Goal: Task Accomplishment & Management: Manage account settings

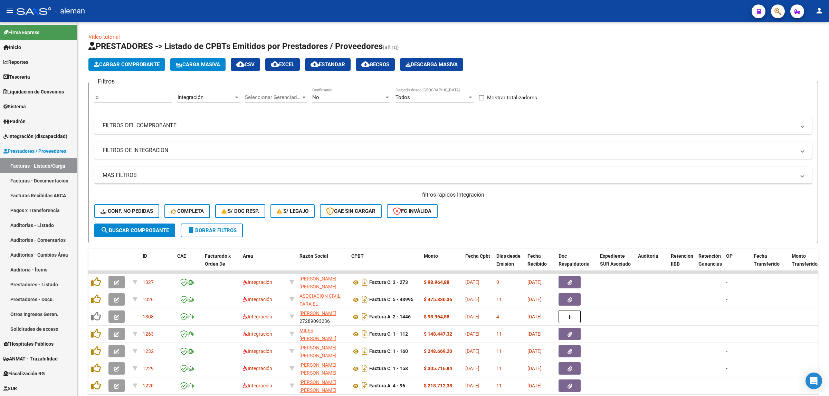
scroll to position [86, 0]
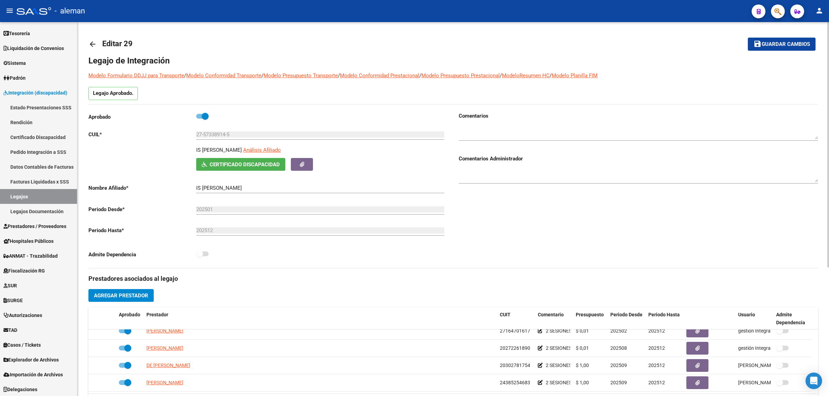
click at [97, 42] on link "arrow_back" at bounding box center [95, 44] width 14 height 16
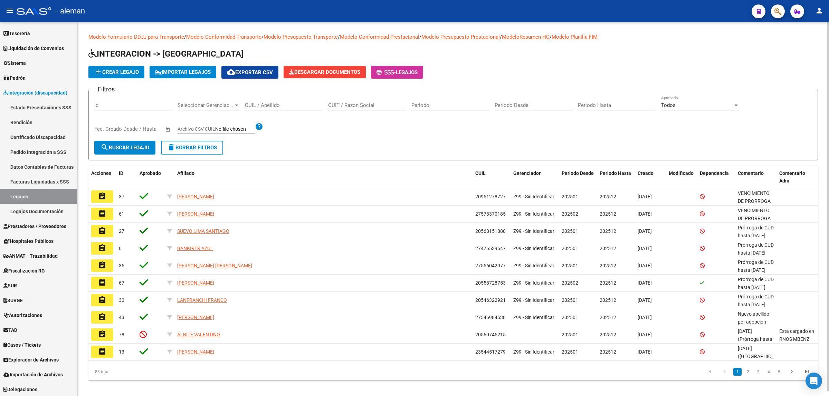
click at [254, 106] on input "CUIL / Apellido" at bounding box center [284, 105] width 78 height 6
paste input "gowland"
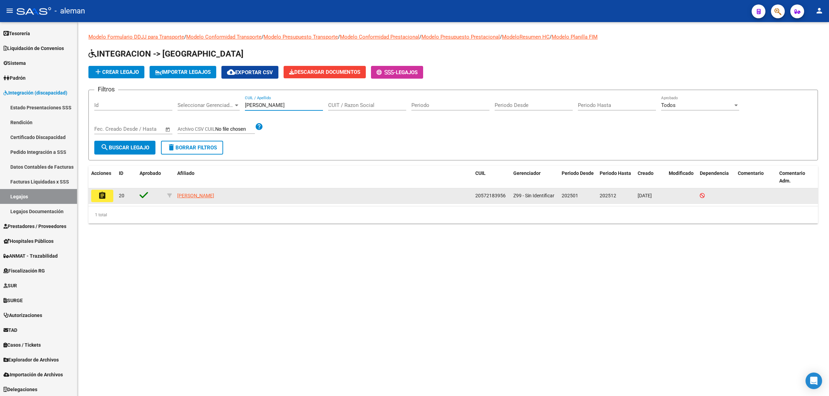
type input "gowland"
click at [104, 194] on mat-icon "assignment" at bounding box center [102, 196] width 8 height 8
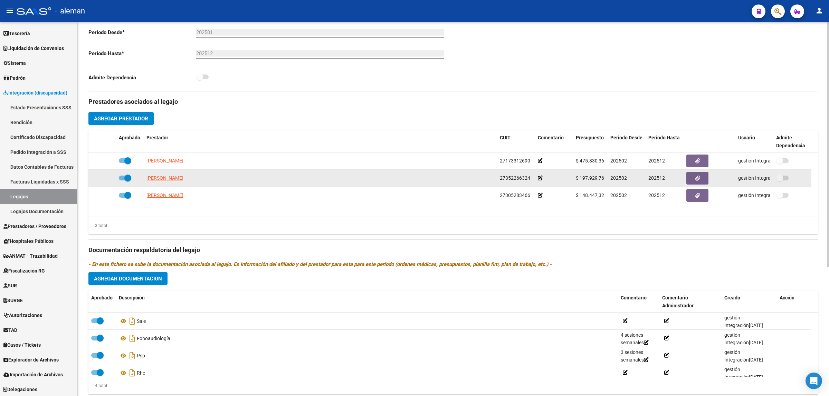
scroll to position [197, 0]
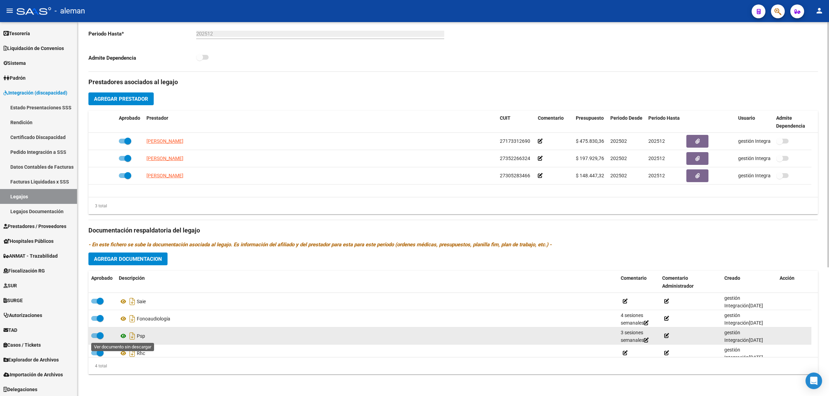
click at [125, 335] on icon at bounding box center [123, 336] width 9 height 8
click at [123, 337] on icon at bounding box center [123, 336] width 9 height 8
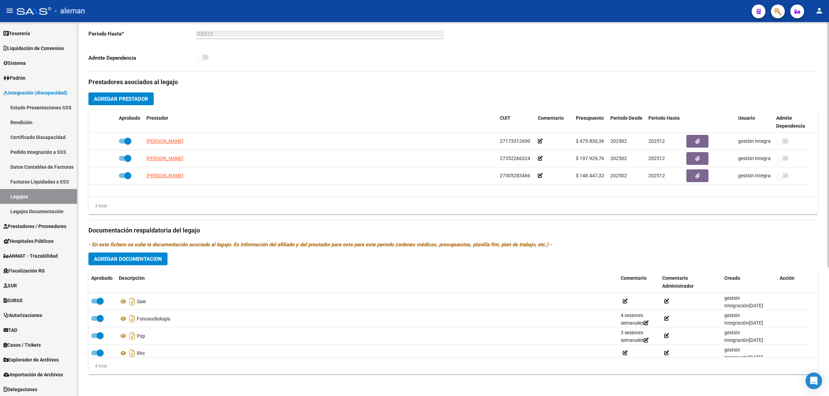
click at [149, 102] on button "Agregar Prestador" at bounding box center [120, 99] width 65 height 13
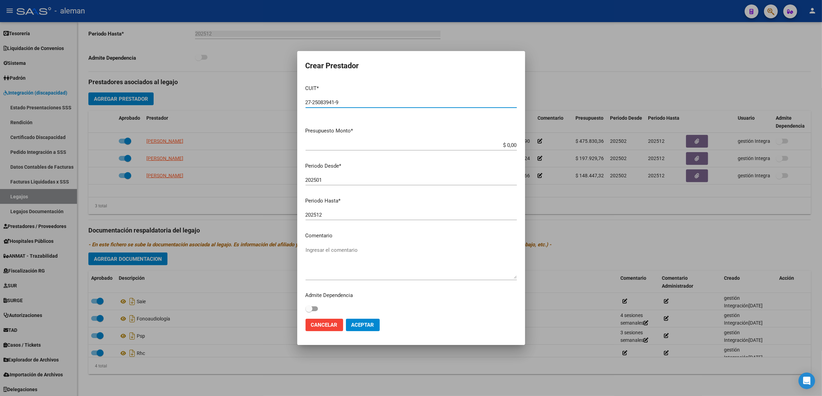
type input "27-25083941-9"
click at [481, 147] on input "$ 0,00" at bounding box center [411, 145] width 211 height 6
drag, startPoint x: 510, startPoint y: 144, endPoint x: 500, endPoint y: 144, distance: 10.7
click at [500, 144] on app-form-text-field "Presupuesto Monto * $ 10,00 Ingresar el monto" at bounding box center [414, 137] width 217 height 21
drag, startPoint x: 498, startPoint y: 146, endPoint x: 512, endPoint y: 146, distance: 13.5
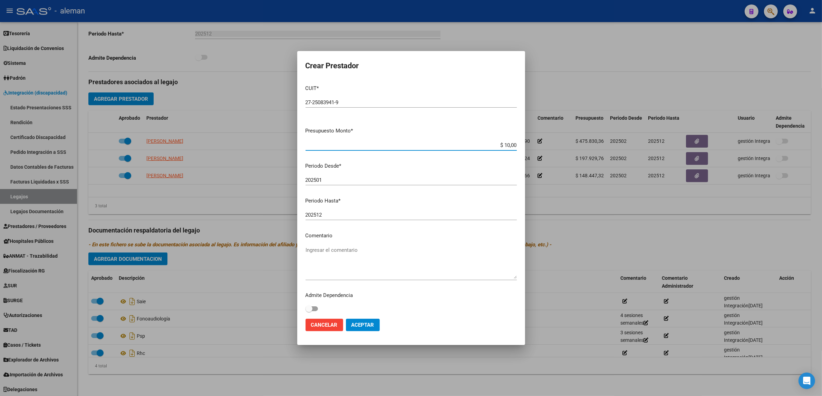
click at [512, 146] on app-form-text-field "Presupuesto Monto * $ 10,00 Ingresar el monto" at bounding box center [414, 137] width 217 height 21
type input "$ 0,01"
click at [333, 180] on input "202501" at bounding box center [411, 180] width 211 height 6
drag, startPoint x: 326, startPoint y: 178, endPoint x: 318, endPoint y: 181, distance: 7.8
click at [318, 181] on input "202501" at bounding box center [411, 180] width 211 height 6
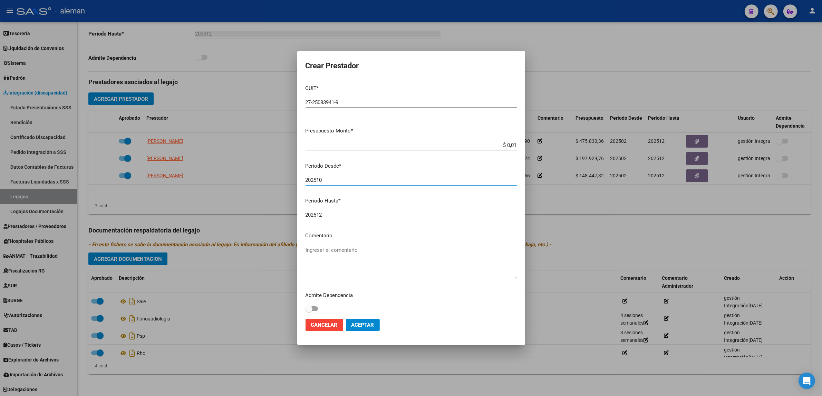
type input "202510"
click at [397, 273] on textarea "Ingresar el comentario" at bounding box center [411, 263] width 211 height 32
type textarea "p"
type textarea "Psicopedagogía-(cambio Fortuna-oct a dic 2025)"
click at [367, 326] on span "Aceptar" at bounding box center [363, 325] width 23 height 6
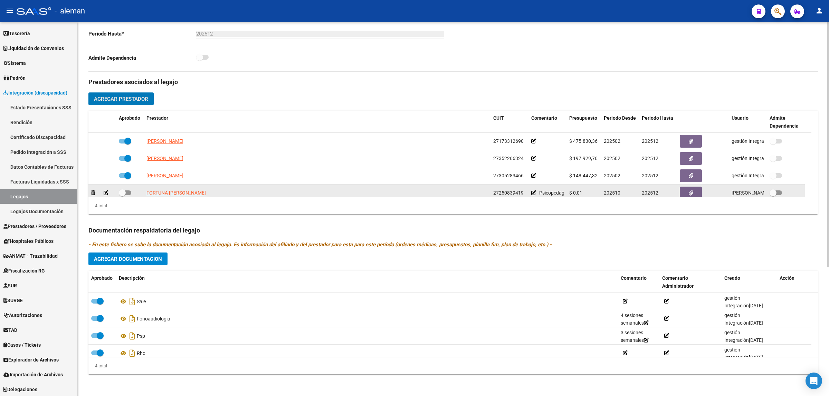
click at [129, 191] on span at bounding box center [125, 193] width 12 height 5
click at [122, 195] on input "checkbox" at bounding box center [122, 195] width 0 height 0
checkbox input "true"
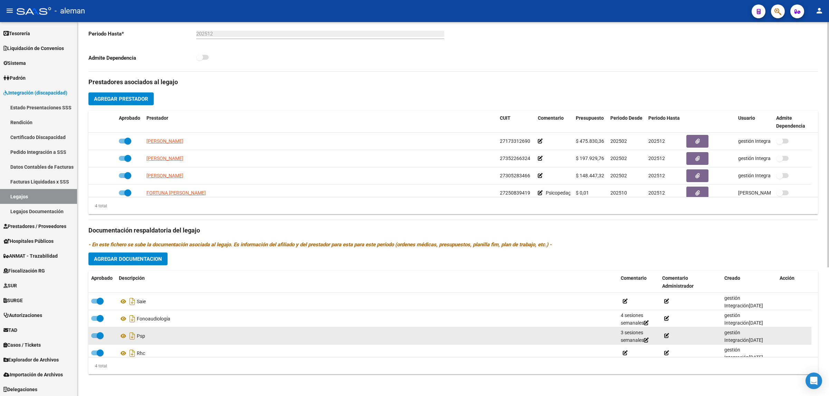
drag, startPoint x: 161, startPoint y: 334, endPoint x: 94, endPoint y: 336, distance: 67.4
click at [94, 336] on span at bounding box center [97, 336] width 12 height 5
click at [94, 338] on input "checkbox" at bounding box center [94, 338] width 0 height 0
checkbox input "false"
click at [149, 337] on icon at bounding box center [147, 336] width 5 height 5
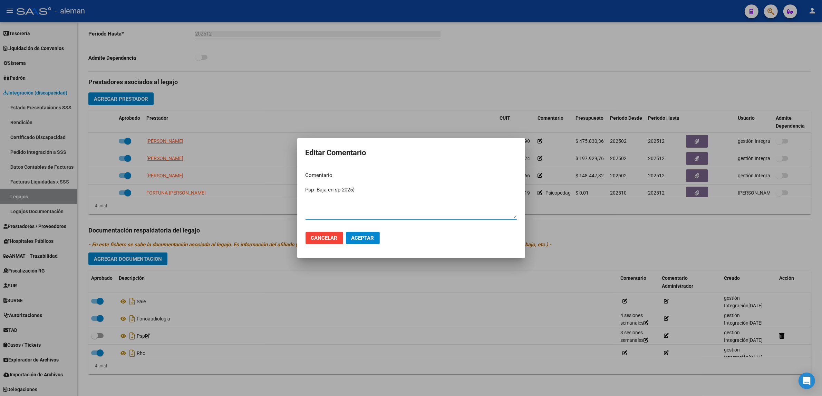
click at [337, 190] on textarea "Psp- Baja en sp 2025)" at bounding box center [411, 202] width 211 height 32
type textarea "Psp- Baja en Sep 2025)"
click at [358, 235] on span "Aceptar" at bounding box center [363, 238] width 23 height 6
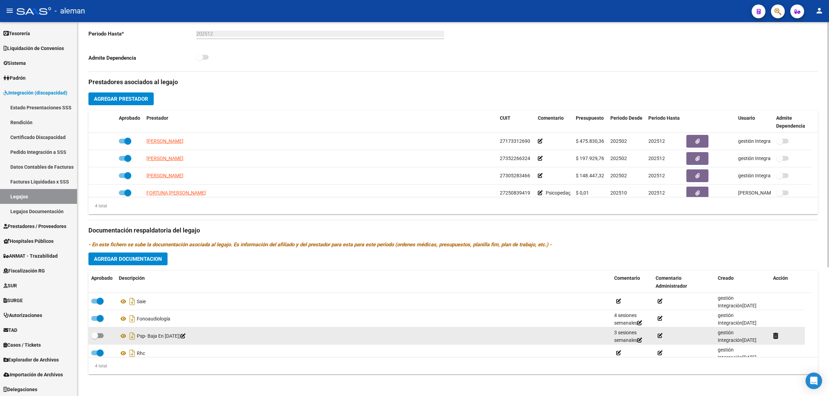
click at [660, 337] on icon at bounding box center [659, 336] width 5 height 5
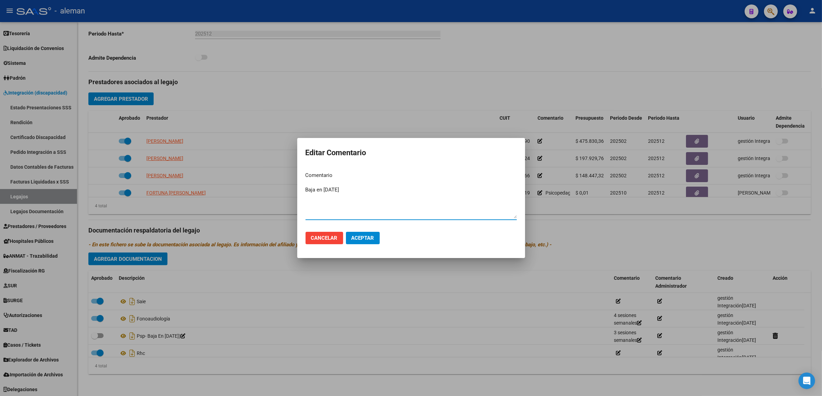
type textarea "Baja en sep 2025"
click at [371, 239] on span "Aceptar" at bounding box center [363, 238] width 23 height 6
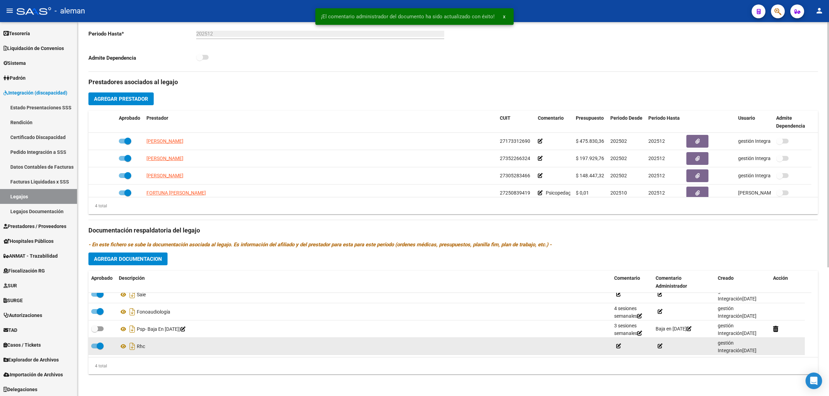
scroll to position [0, 0]
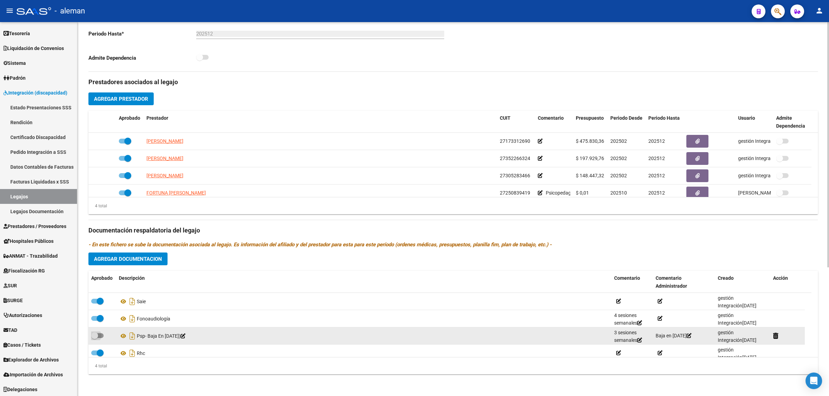
click at [103, 336] on span at bounding box center [97, 336] width 12 height 5
click at [95, 338] on input "checkbox" at bounding box center [94, 338] width 0 height 0
checkbox input "true"
